Goal: Information Seeking & Learning: Understand process/instructions

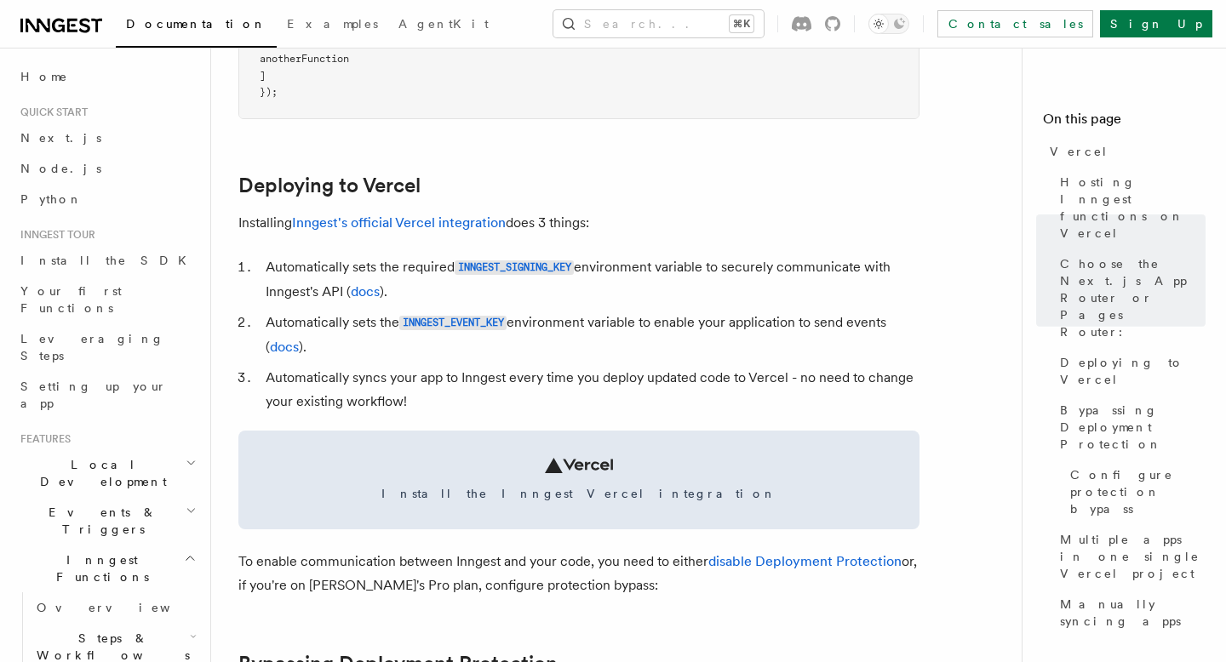
scroll to position [682, 0]
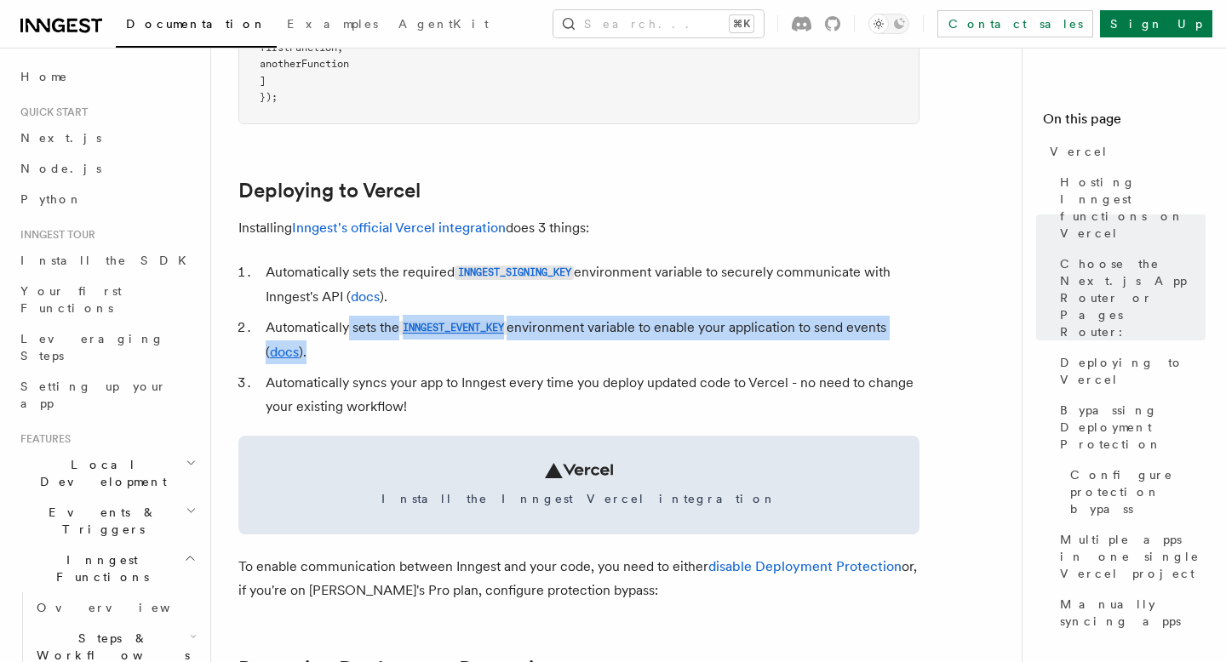
drag, startPoint x: 346, startPoint y: 329, endPoint x: 535, endPoint y: 342, distance: 188.6
click at [535, 343] on li "Automatically sets the INNGEST_EVENT_KEY environment variable to enable your ap…" at bounding box center [589, 340] width 659 height 49
click at [568, 279] on code "INNGEST_SIGNING_KEY" at bounding box center [514, 273] width 119 height 14
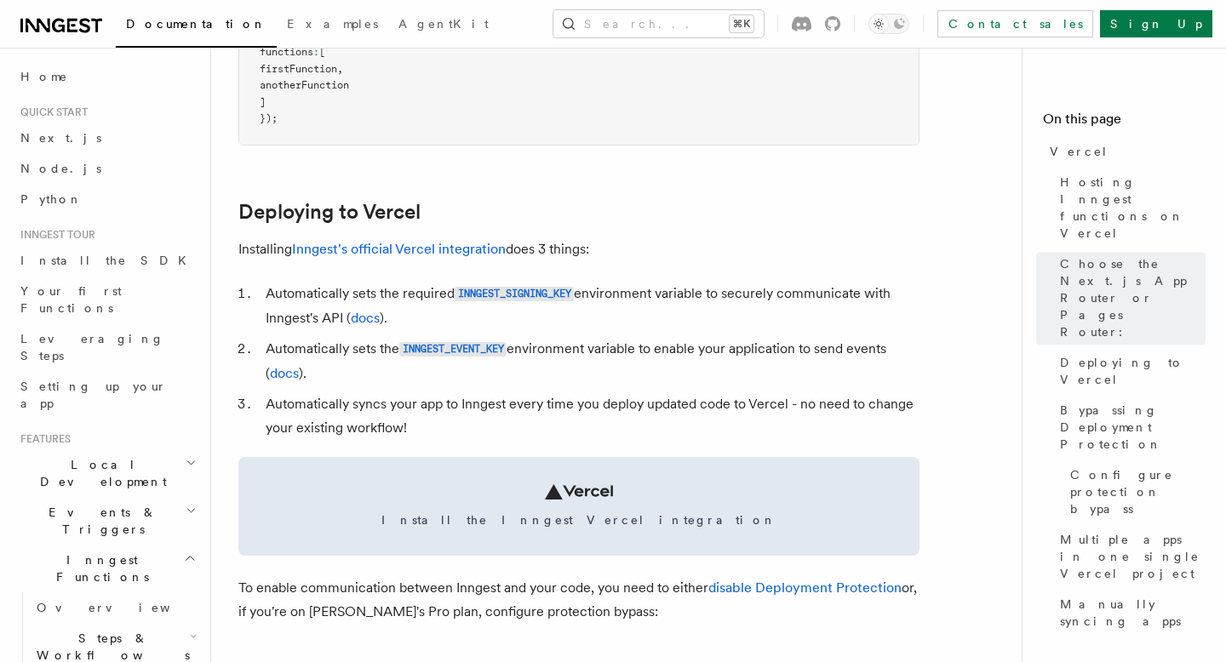
scroll to position [656, 0]
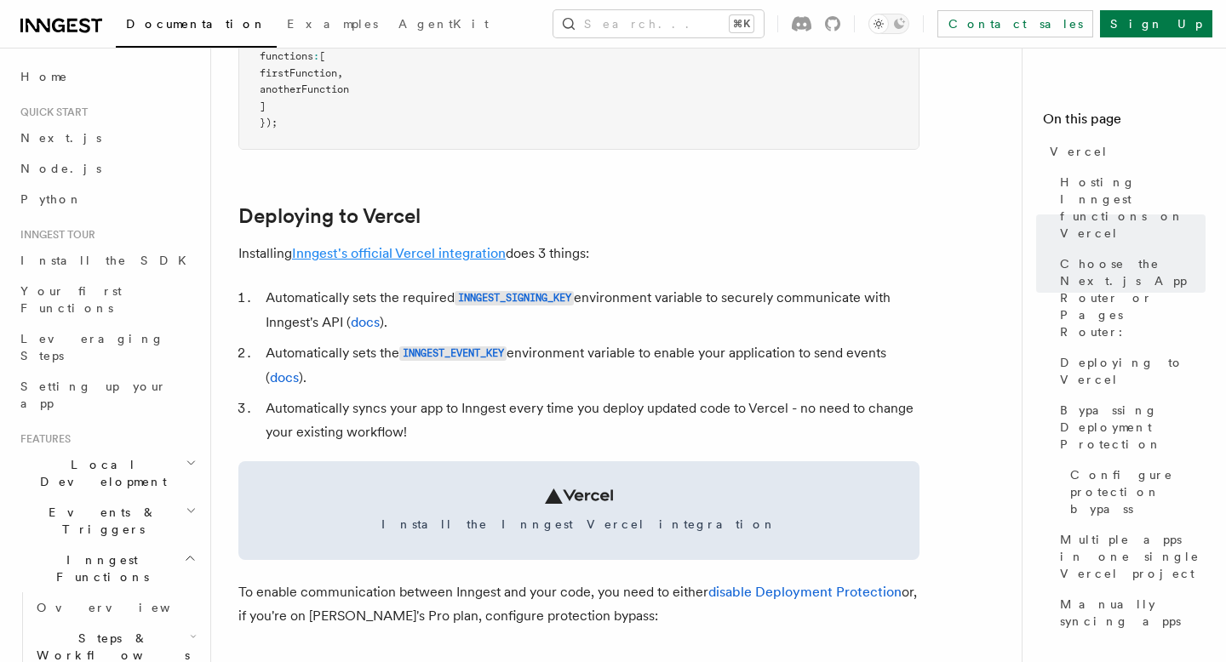
click at [424, 252] on link "Inngest's official Vercel integration" at bounding box center [399, 253] width 214 height 16
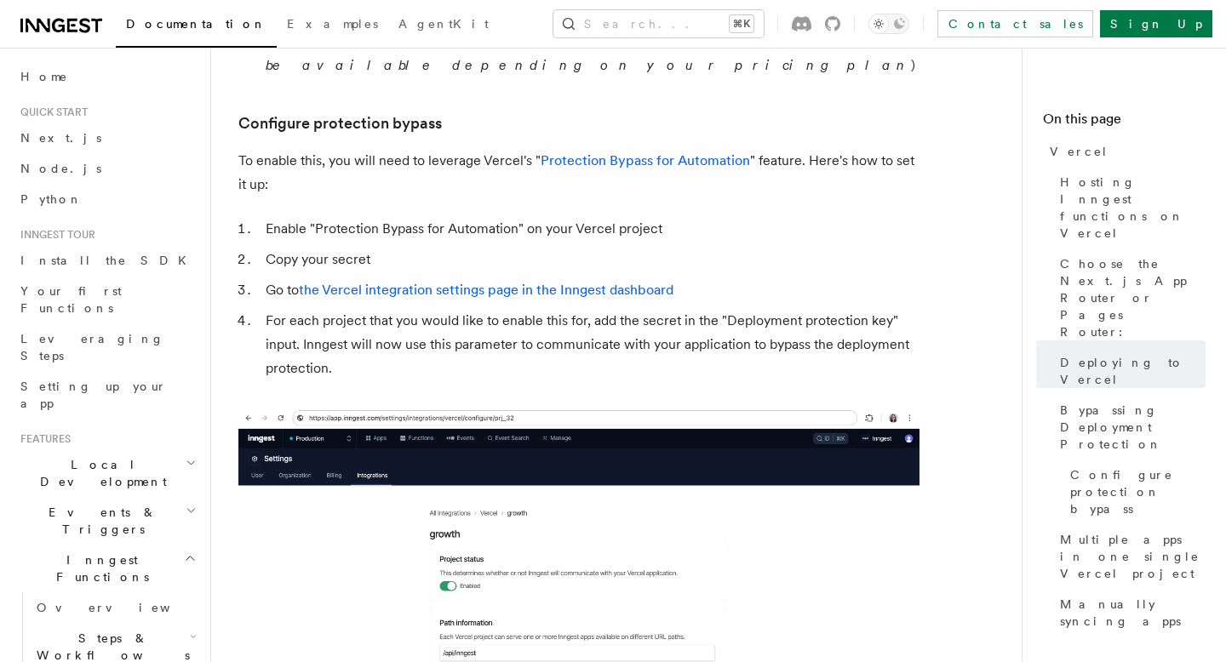
scroll to position [1577, 0]
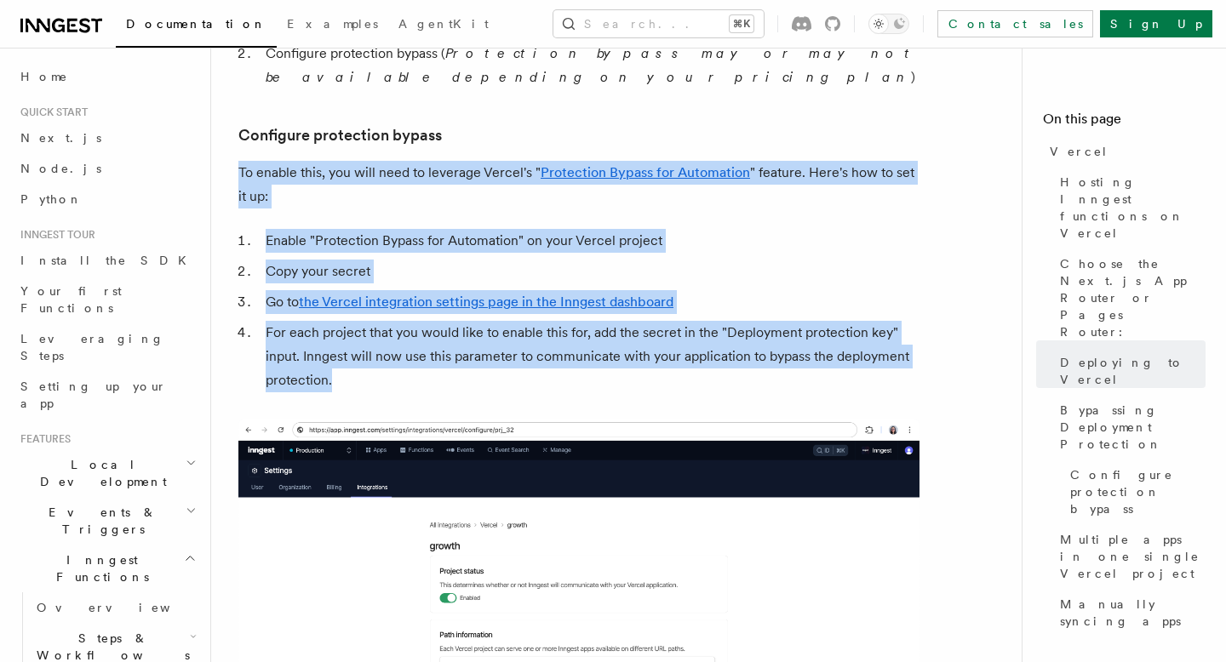
drag, startPoint x: 229, startPoint y: 111, endPoint x: 515, endPoint y: 598, distance: 564.7
click at [515, 597] on div "Platform Deployment Cloud Providers Vercel Inngest enables you to host your fun…" at bounding box center [650, 233] width 879 height 3621
copy article "To enable this, you will need to leverage Vercel's " Protection Bypass for Auto…"
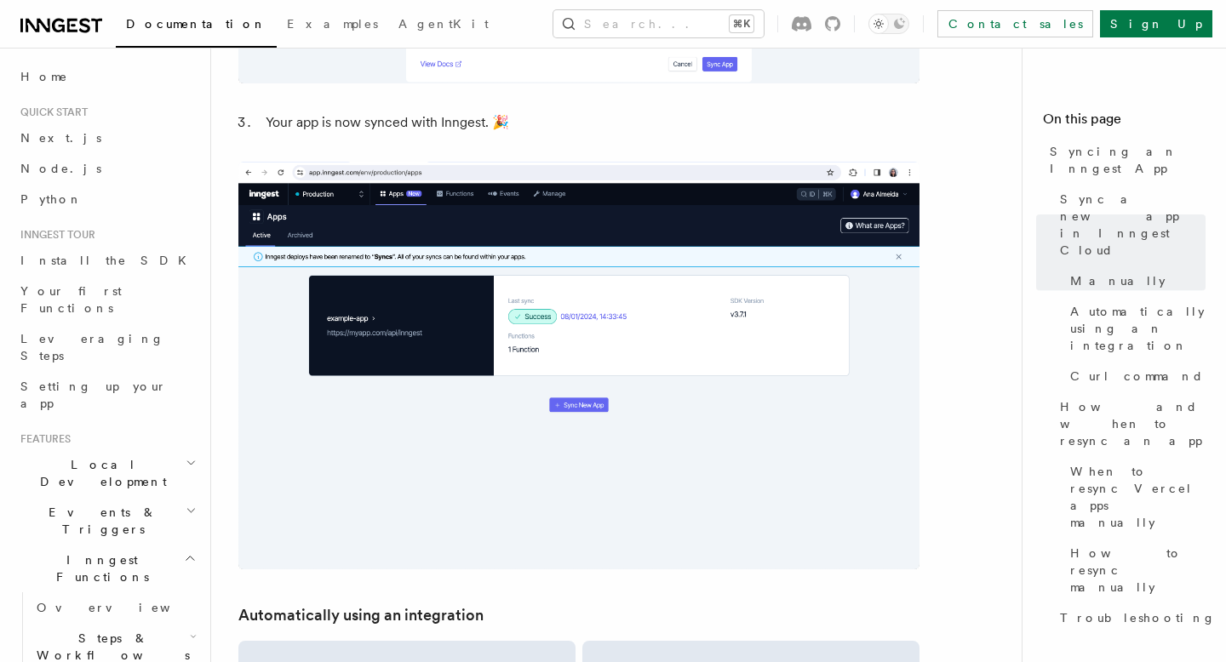
scroll to position [1847, 0]
